Goal: Navigation & Orientation: Find specific page/section

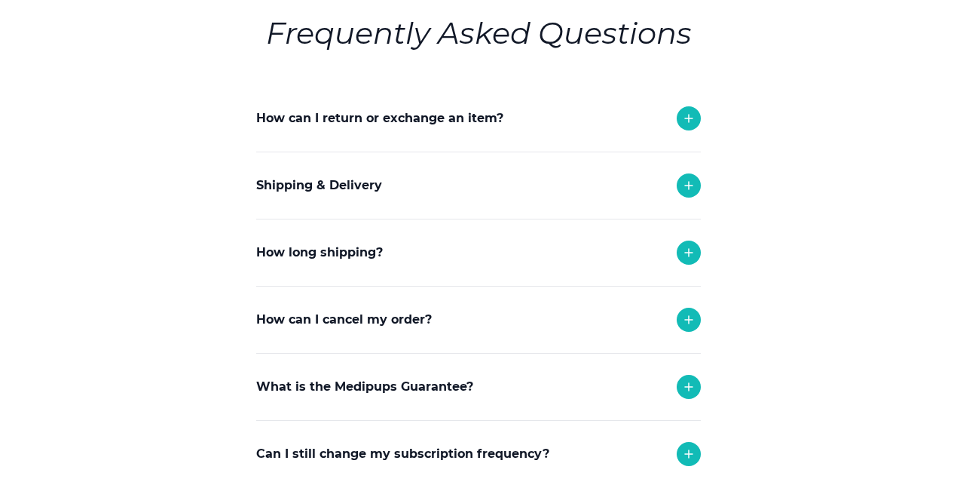
scroll to position [251, 0]
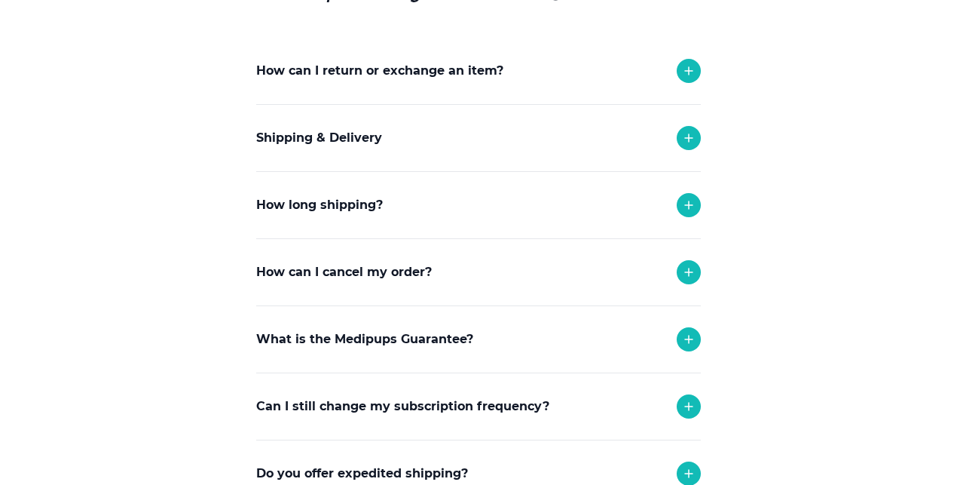
click at [688, 276] on icon at bounding box center [689, 272] width 8 height 8
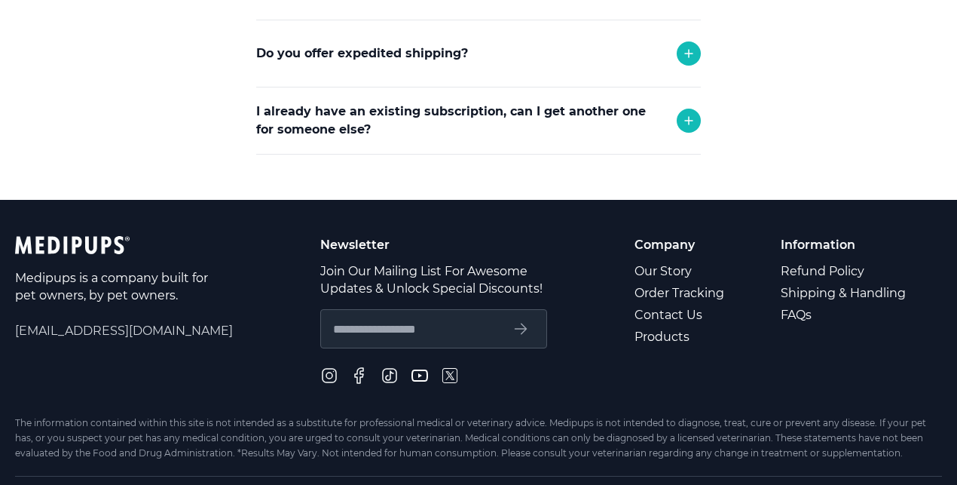
scroll to position [803, 0]
click at [657, 326] on link "Contact Us" at bounding box center [681, 315] width 92 height 22
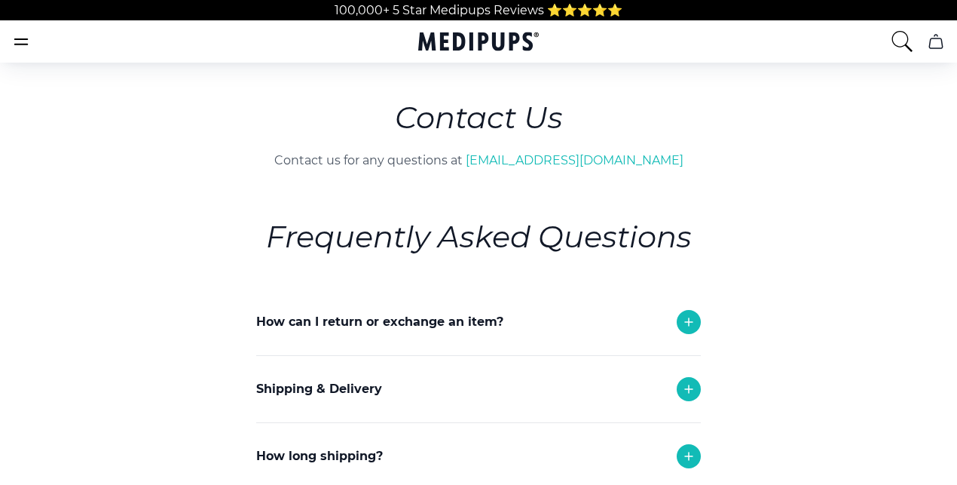
click at [455, 155] on link "About Us" at bounding box center [483, 162] width 57 height 15
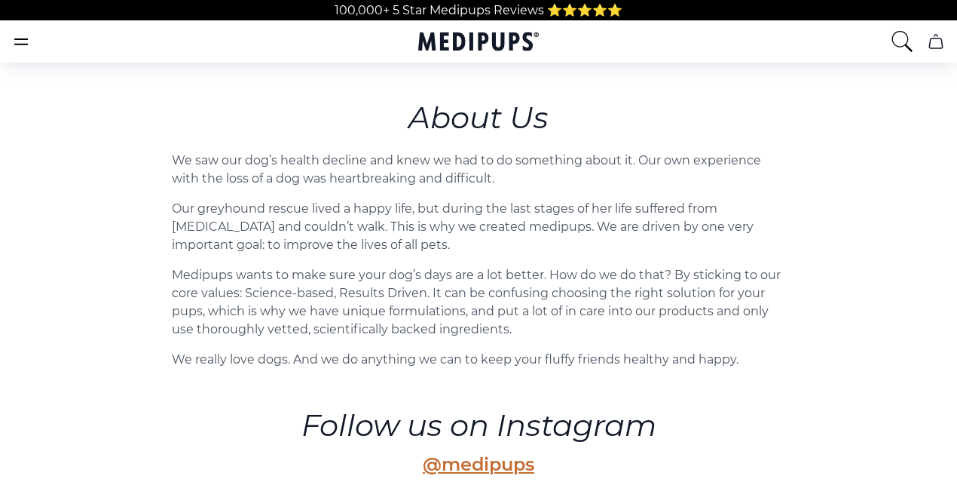
click at [467, 245] on link "Learn" at bounding box center [484, 252] width 34 height 15
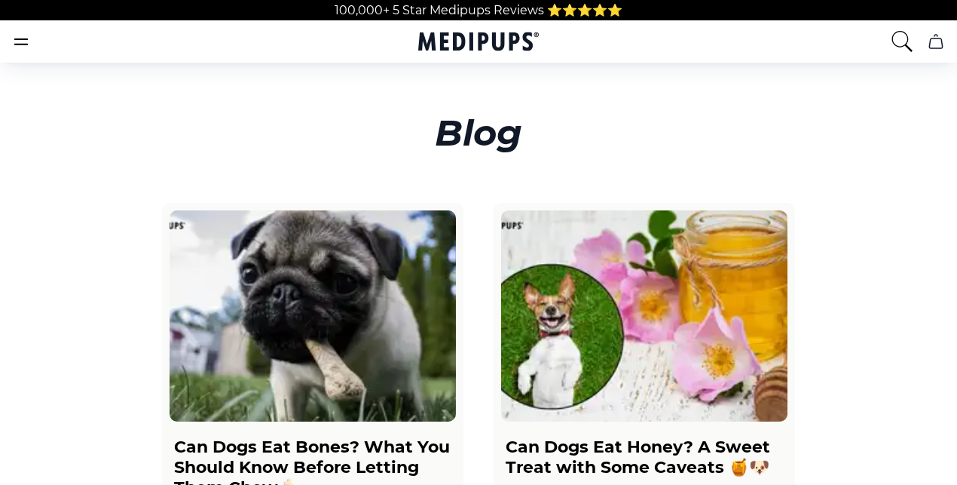
click at [927, 51] on icon "cart" at bounding box center [936, 41] width 18 height 18
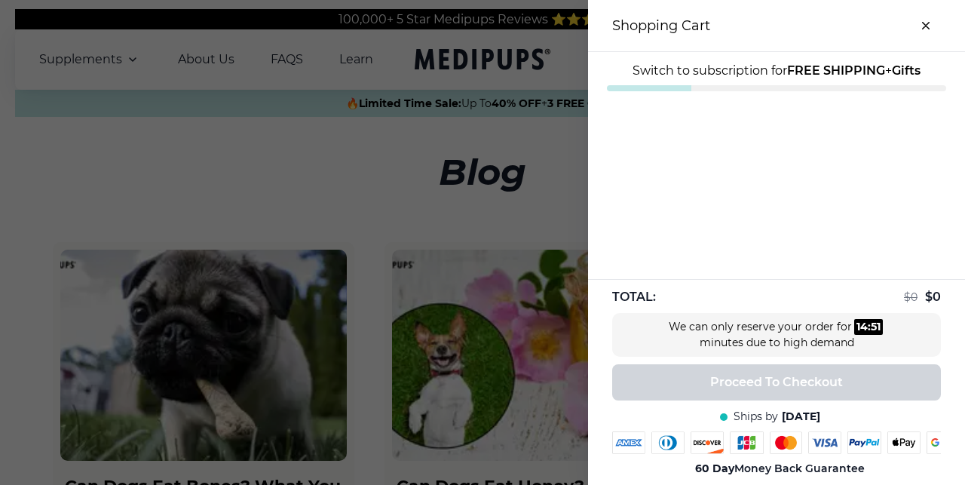
click at [922, 26] on icon "close-cart" at bounding box center [926, 26] width 8 height 8
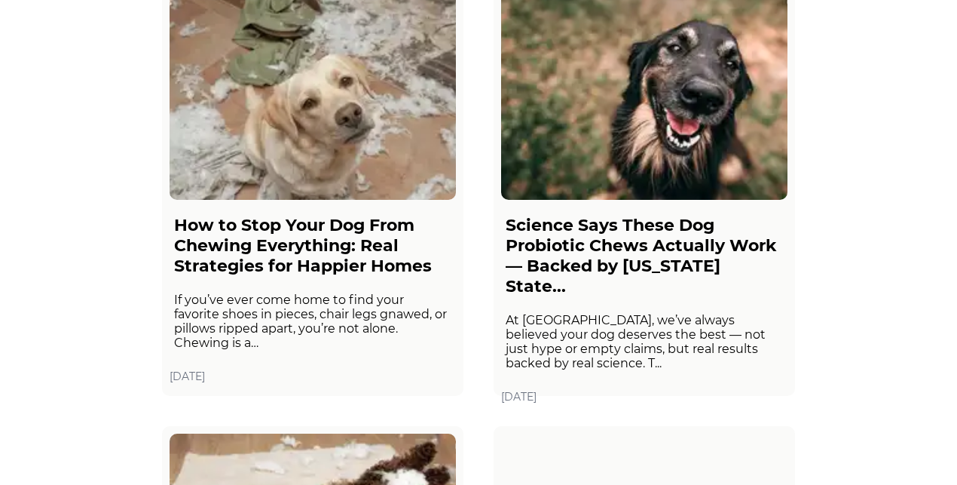
scroll to position [2110, 0]
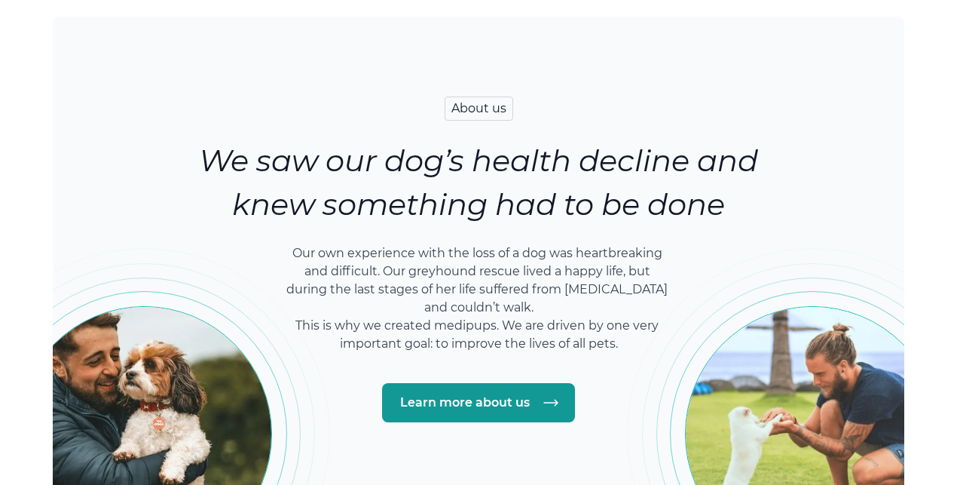
scroll to position [2512, 0]
